Goal: Task Accomplishment & Management: Complete application form

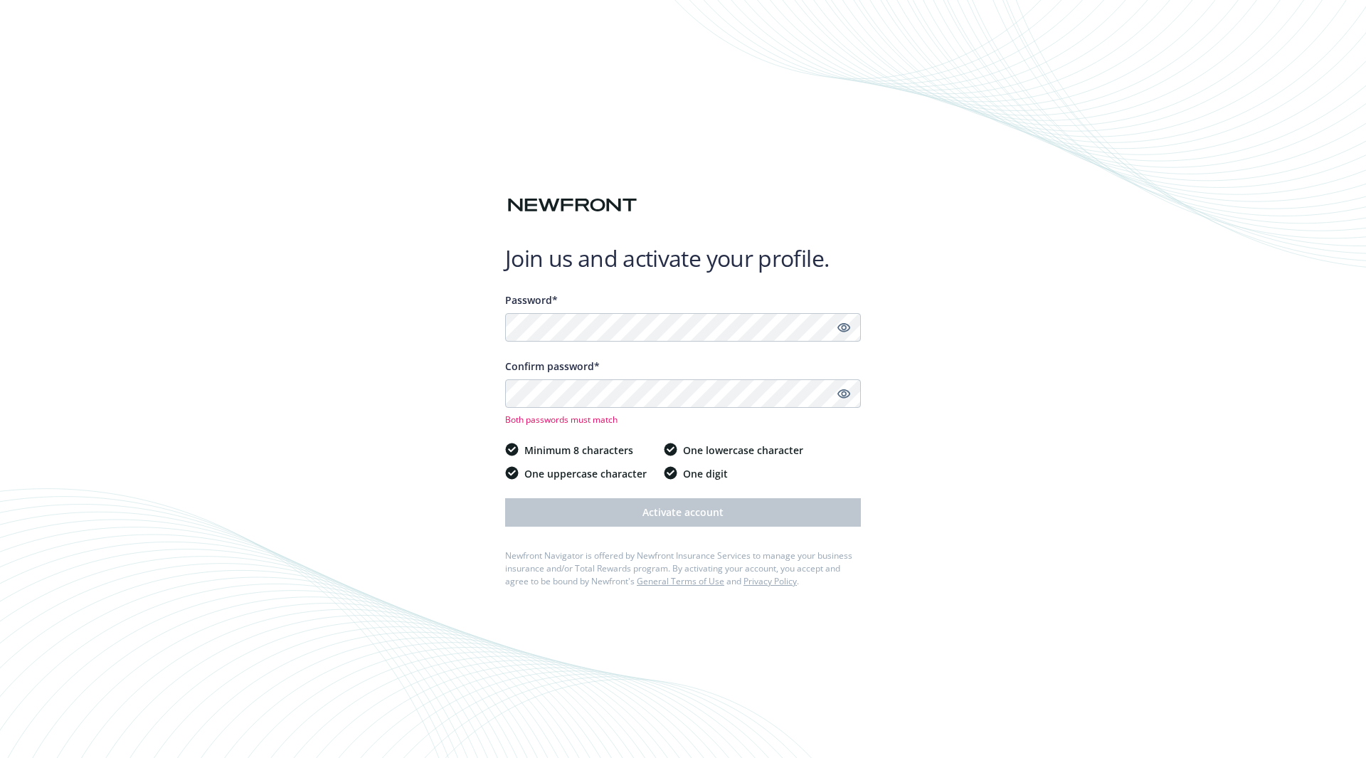
click at [660, 310] on div "Password*" at bounding box center [683, 316] width 356 height 49
click at [839, 321] on icon "Show password" at bounding box center [843, 327] width 13 height 13
click at [844, 324] on icon "Hide password" at bounding box center [843, 327] width 13 height 9
click at [733, 374] on div "Confirm password* Both passwords must match" at bounding box center [683, 392] width 356 height 67
click at [665, 413] on span "Both passwords must match" at bounding box center [683, 419] width 356 height 12
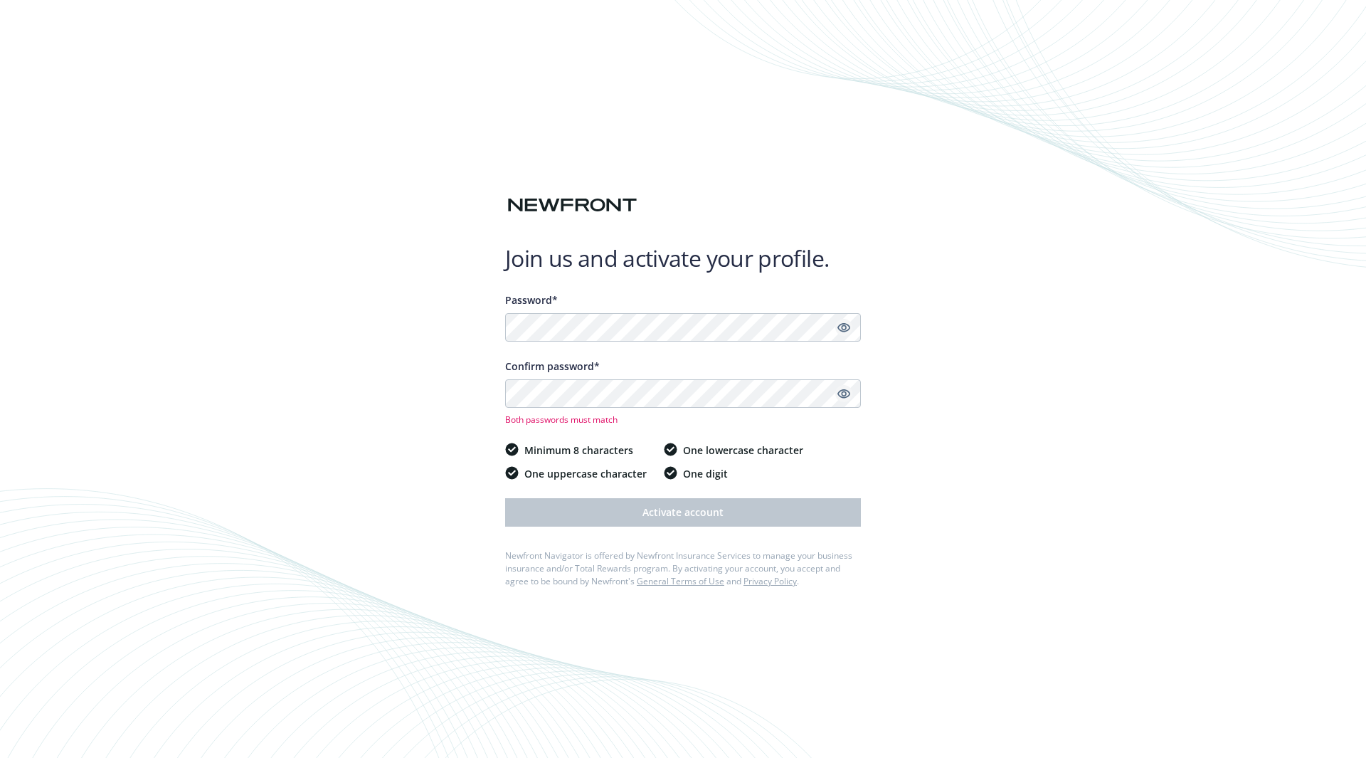
click at [842, 396] on icon "Show password" at bounding box center [843, 393] width 13 height 13
click at [842, 396] on icon "Hide password" at bounding box center [844, 393] width 11 height 11
click at [499, 398] on div "Join us and activate your profile. Password* Confirm password* Both passwords m…" at bounding box center [683, 379] width 1366 height 758
click at [845, 394] on icon "Show password" at bounding box center [843, 393] width 13 height 13
click at [845, 394] on icon "Hide password" at bounding box center [843, 393] width 17 height 17
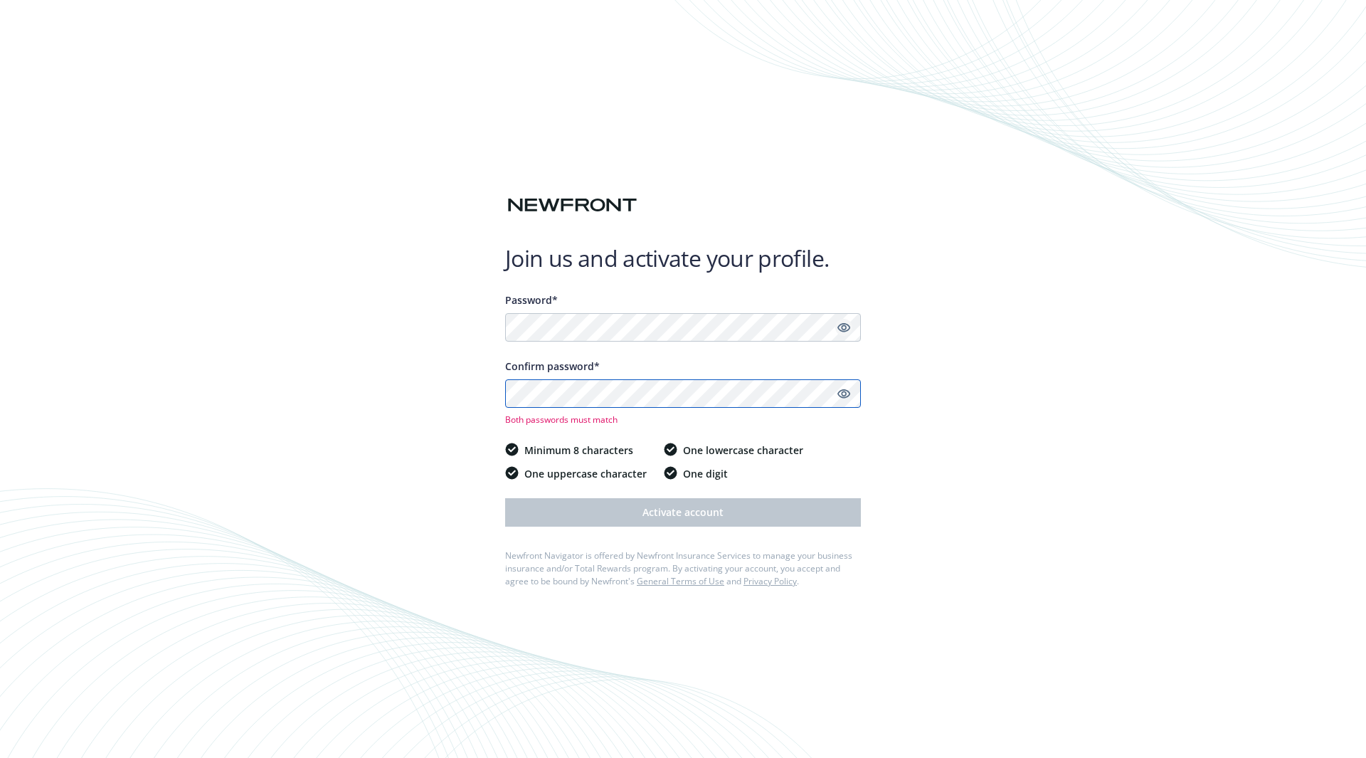
click at [471, 418] on div "Join us and activate your profile. Password* Confirm password* Both passwords m…" at bounding box center [683, 379] width 1366 height 758
click at [842, 394] on icon "Show password" at bounding box center [843, 393] width 13 height 9
click at [842, 394] on icon "Hide password" at bounding box center [843, 393] width 13 height 9
click at [480, 399] on div "Join us and activate your profile. Password* Confirm password* Both passwords m…" at bounding box center [683, 379] width 1366 height 758
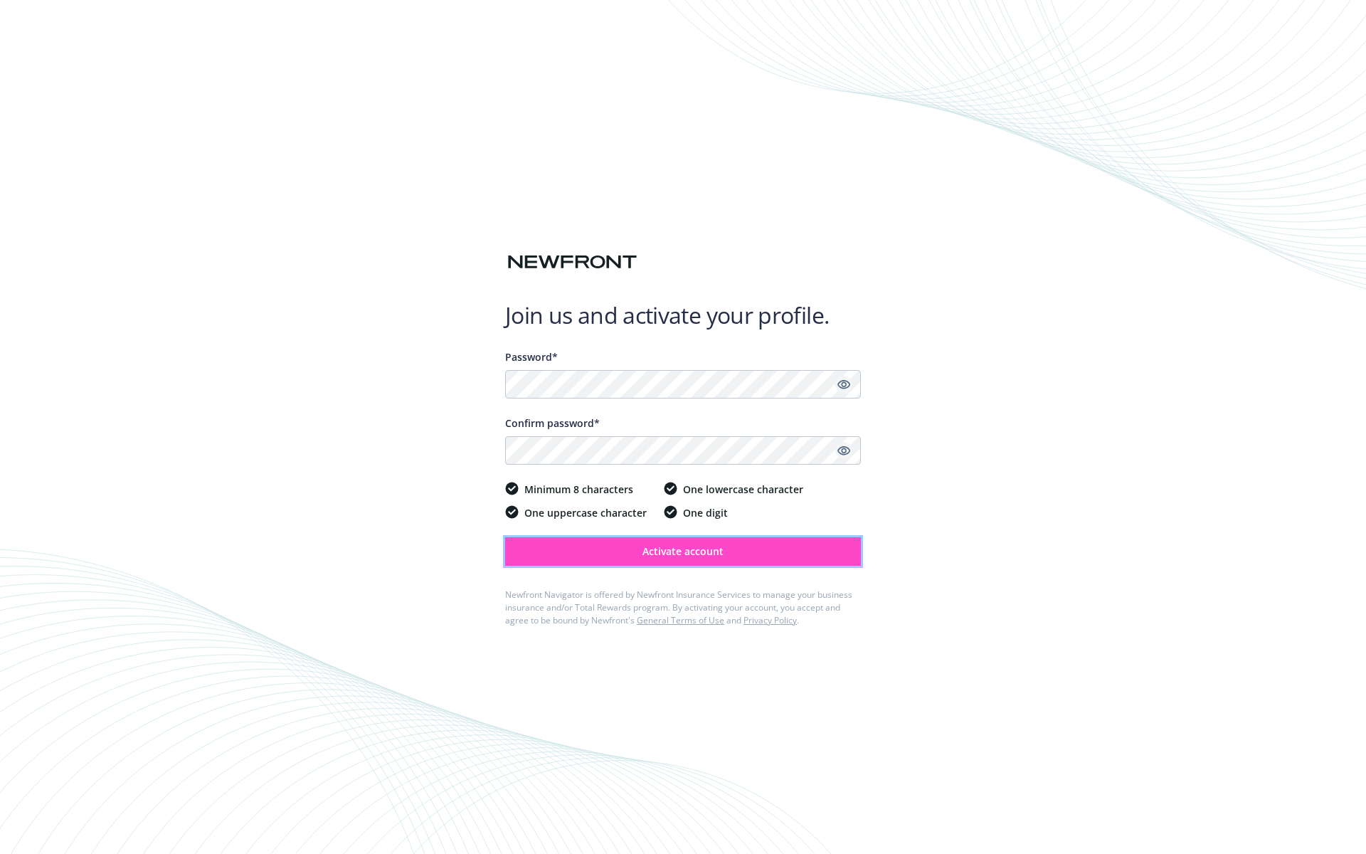
click at [682, 499] on button "Activate account" at bounding box center [683, 551] width 356 height 28
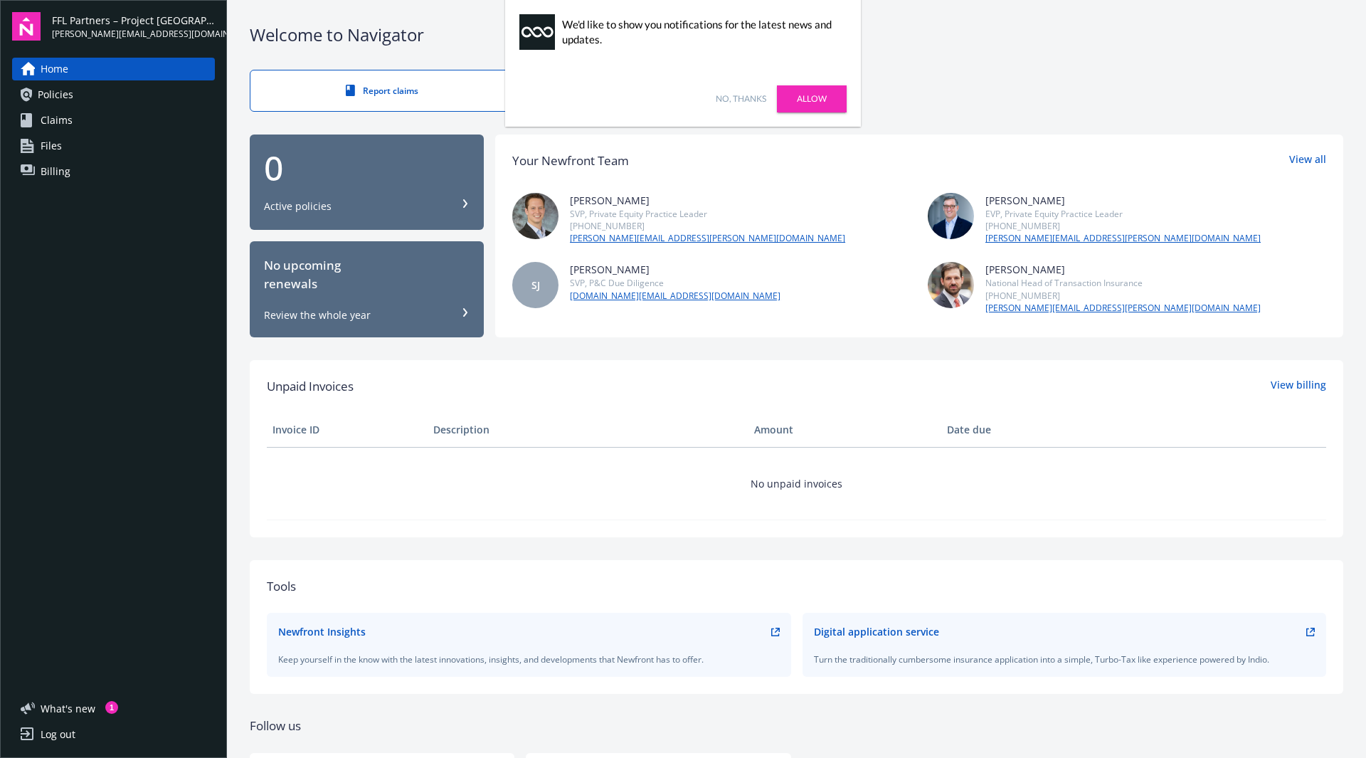
click at [744, 95] on link "No, thanks" at bounding box center [741, 98] width 51 height 13
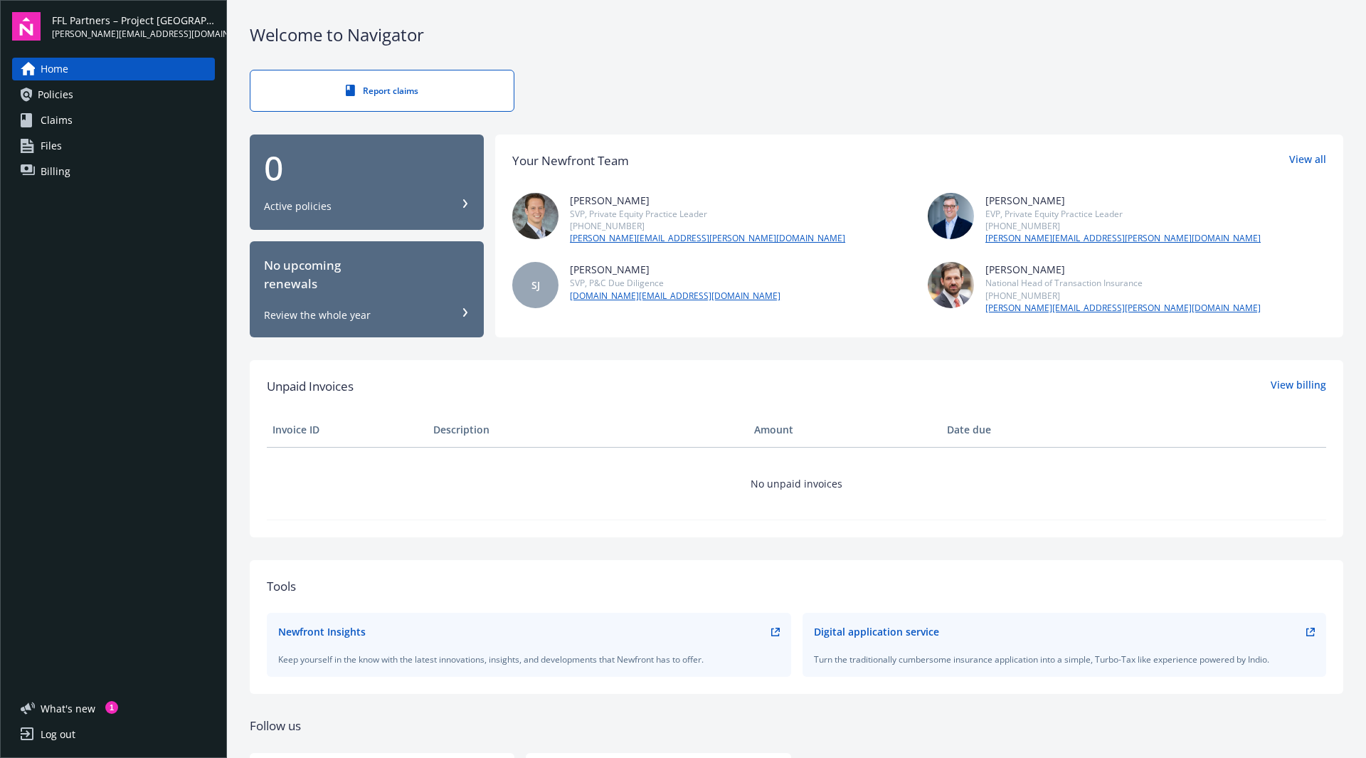
click at [169, 155] on link "Files" at bounding box center [113, 145] width 203 height 23
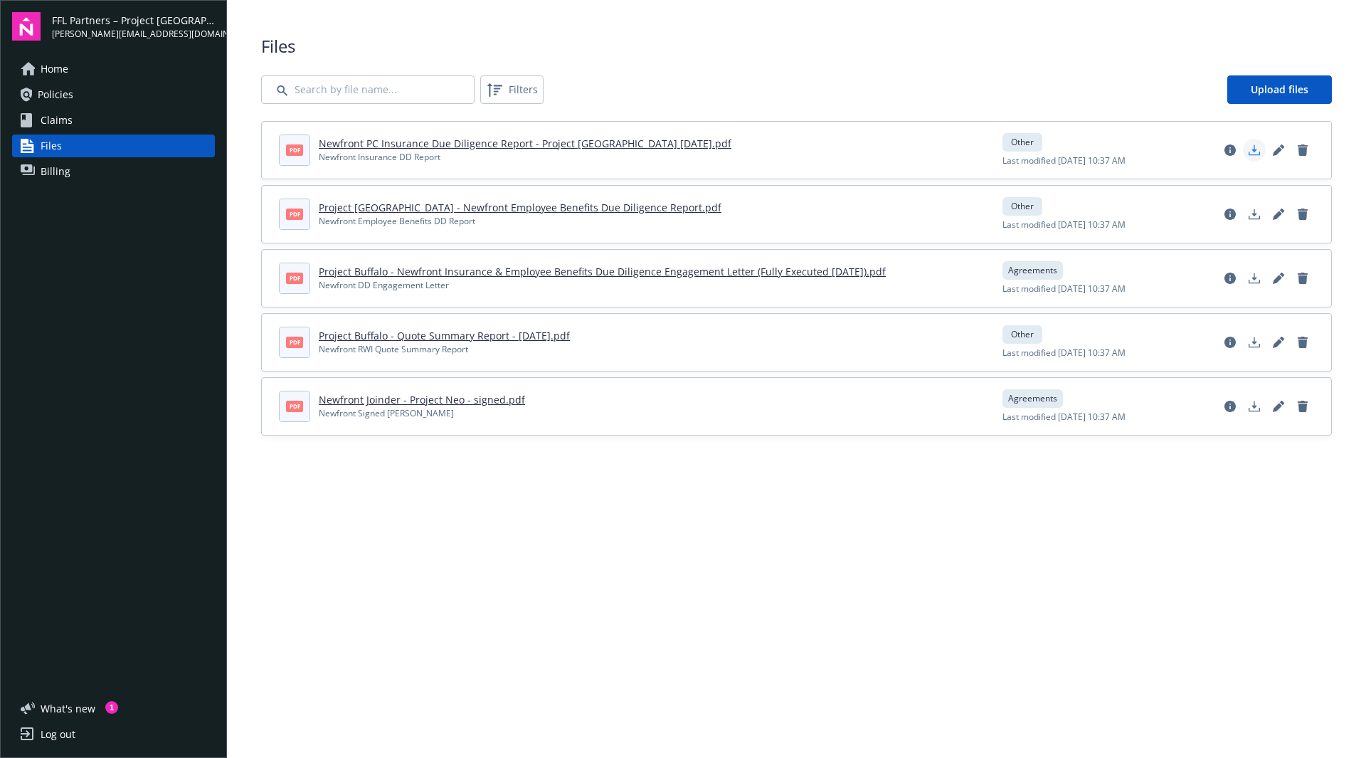
click at [1254, 150] on polygon "Download document" at bounding box center [1254, 148] width 6 height 8
click at [1254, 216] on polygon "Download document" at bounding box center [1254, 212] width 6 height 8
click at [1255, 281] on icon "Download document" at bounding box center [1254, 277] width 11 height 11
click at [1257, 334] on link "Download document" at bounding box center [1254, 342] width 23 height 23
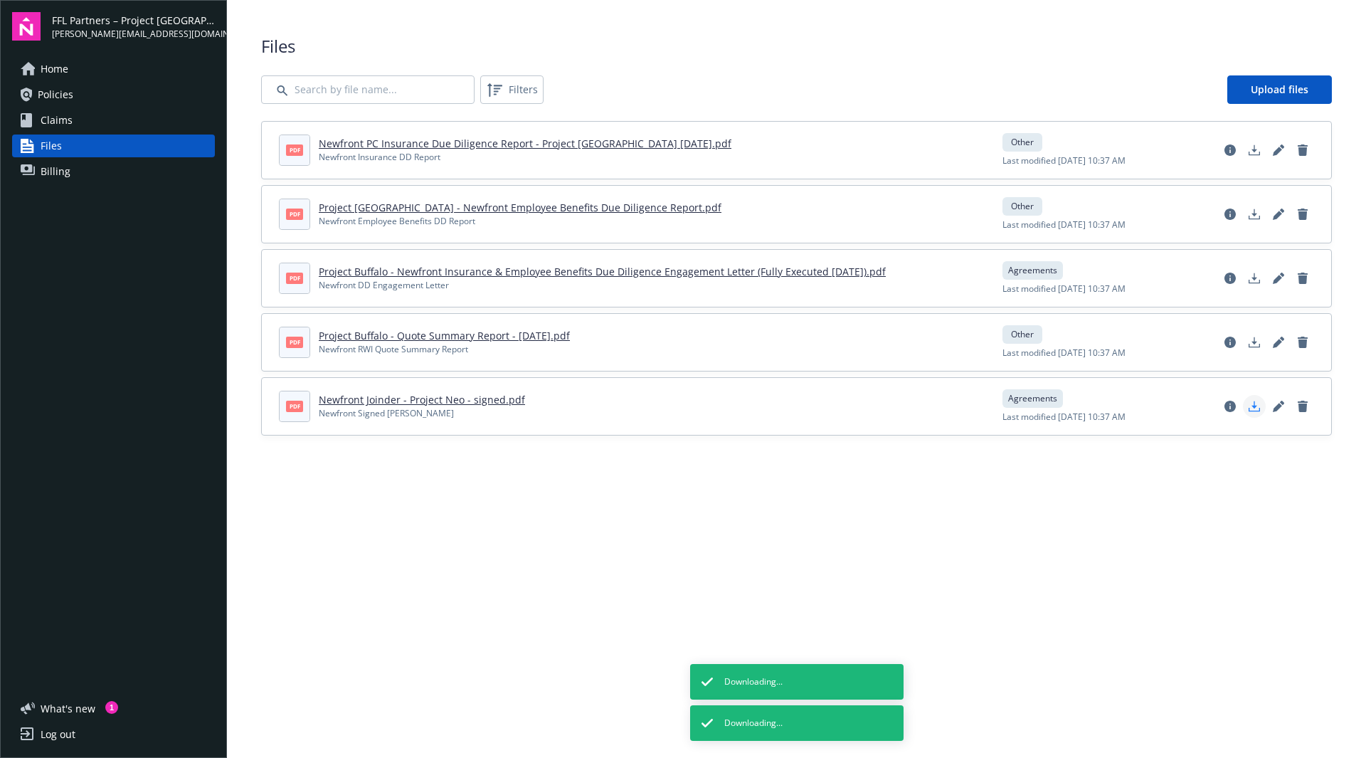
click at [1256, 411] on icon "Download document" at bounding box center [1254, 410] width 11 height 4
